Goal: Task Accomplishment & Management: Manage account settings

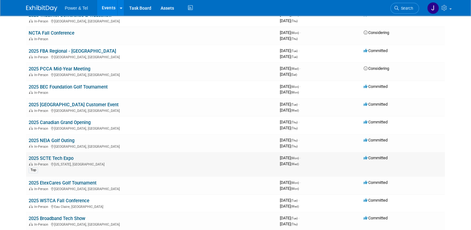
scroll to position [312, 0]
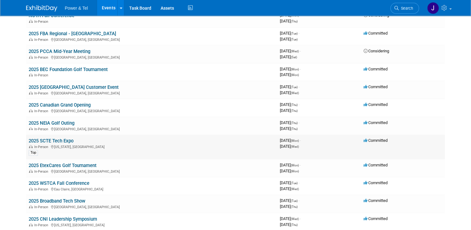
click at [55, 139] on link "2025 SCTE Tech Expo" at bounding box center [51, 141] width 45 height 6
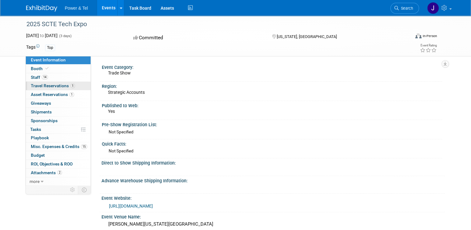
click at [36, 88] on span "Travel Reservations 1" at bounding box center [53, 85] width 44 height 5
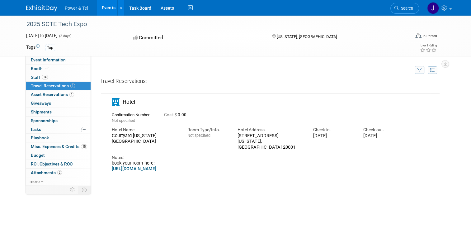
click at [156, 166] on link "https://book.passkey.com/gt/220623044?gtid=d7c82fd41a06a9e1088403682da688cb" at bounding box center [134, 168] width 45 height 5
click at [37, 70] on span "Booth" at bounding box center [40, 68] width 19 height 5
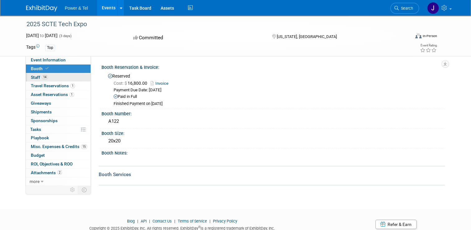
click at [31, 78] on span "Staff 14" at bounding box center [39, 77] width 17 height 5
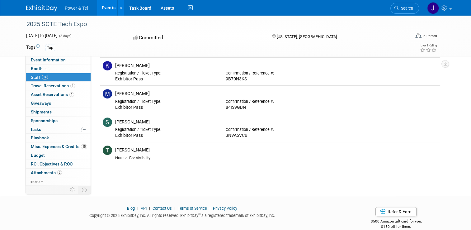
scroll to position [275, 0]
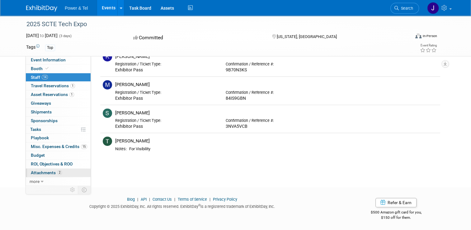
click at [37, 173] on span "Attachments 2" at bounding box center [46, 172] width 31 height 5
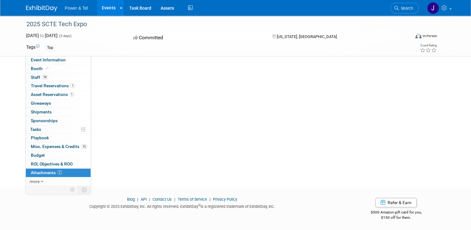
scroll to position [0, 0]
